Goal: Information Seeking & Learning: Learn about a topic

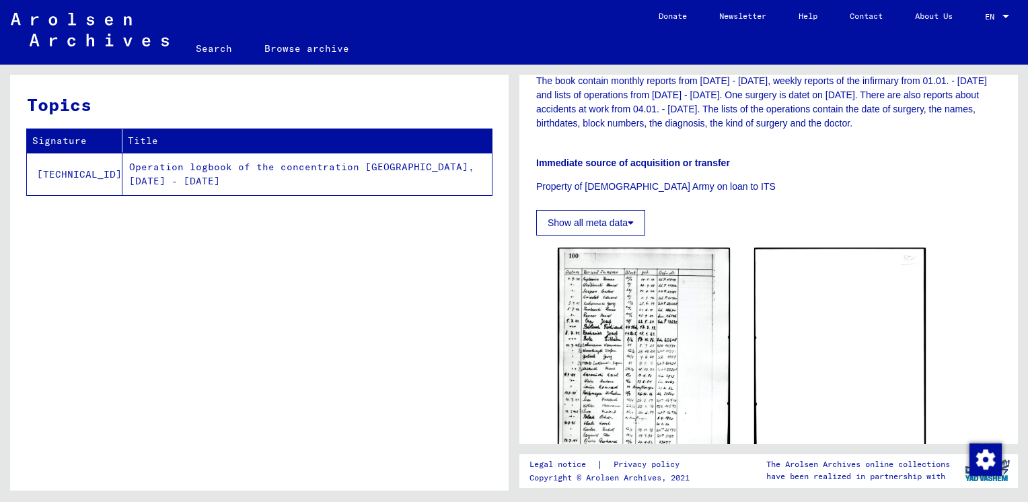
scroll to position [202, 0]
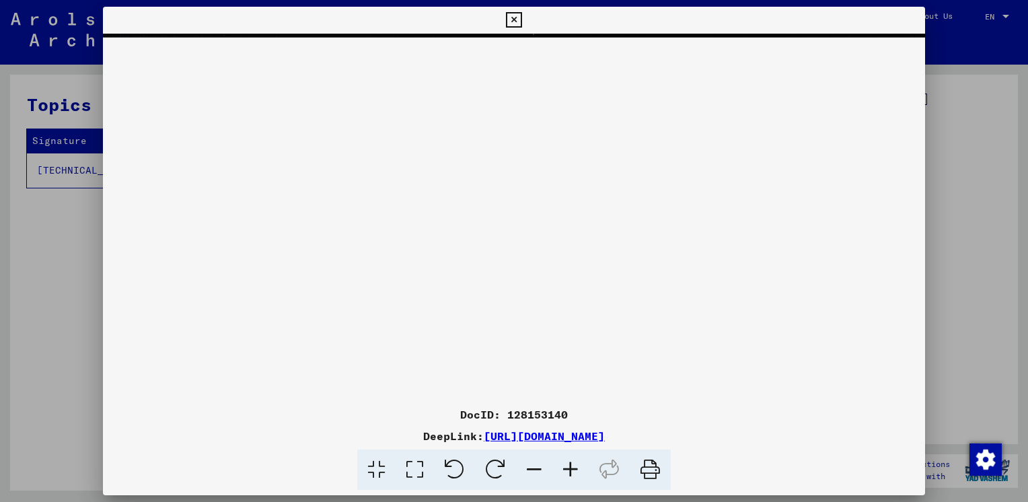
scroll to position [118, 0]
